Goal: Transaction & Acquisition: Subscribe to service/newsletter

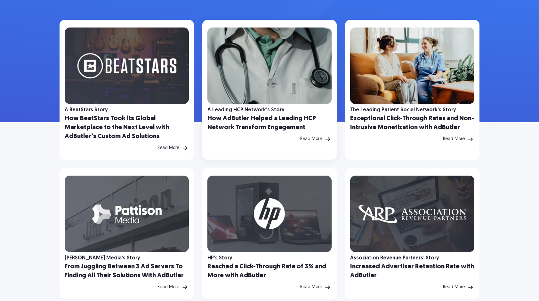
drag, startPoint x: 0, startPoint y: 0, endPoint x: 267, endPoint y: 114, distance: 290.0
click at [429, 119] on h2 "Exceptional Click-Through Rates and Non-Intrusive Monetization with AdButler" at bounding box center [412, 123] width 124 height 18
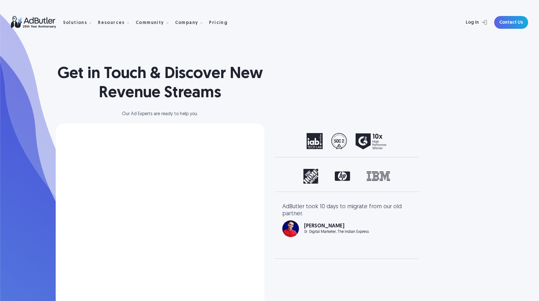
select select "North America"
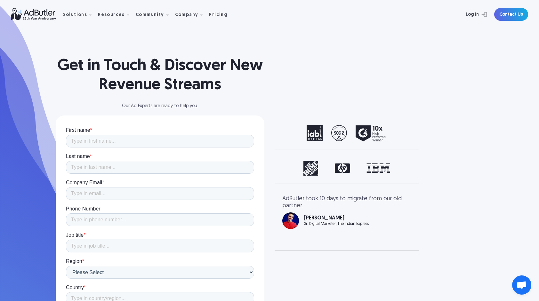
scroll to position [6, 0]
